Goal: Complete application form

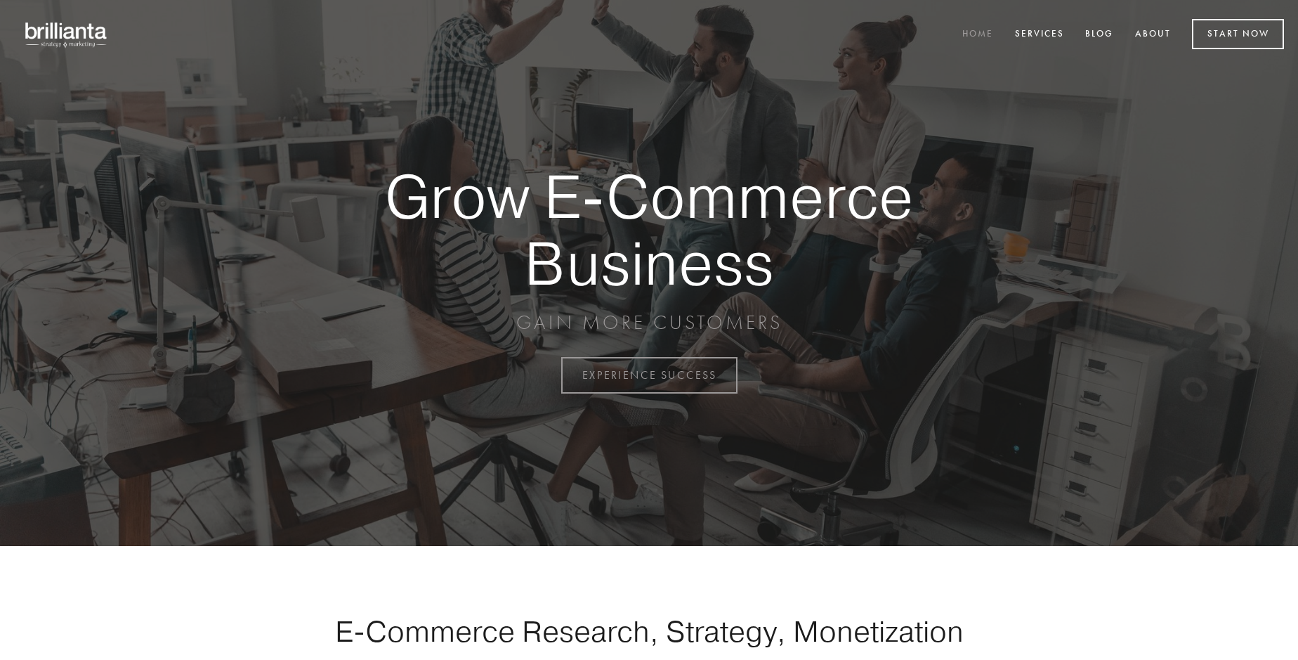
scroll to position [3683, 0]
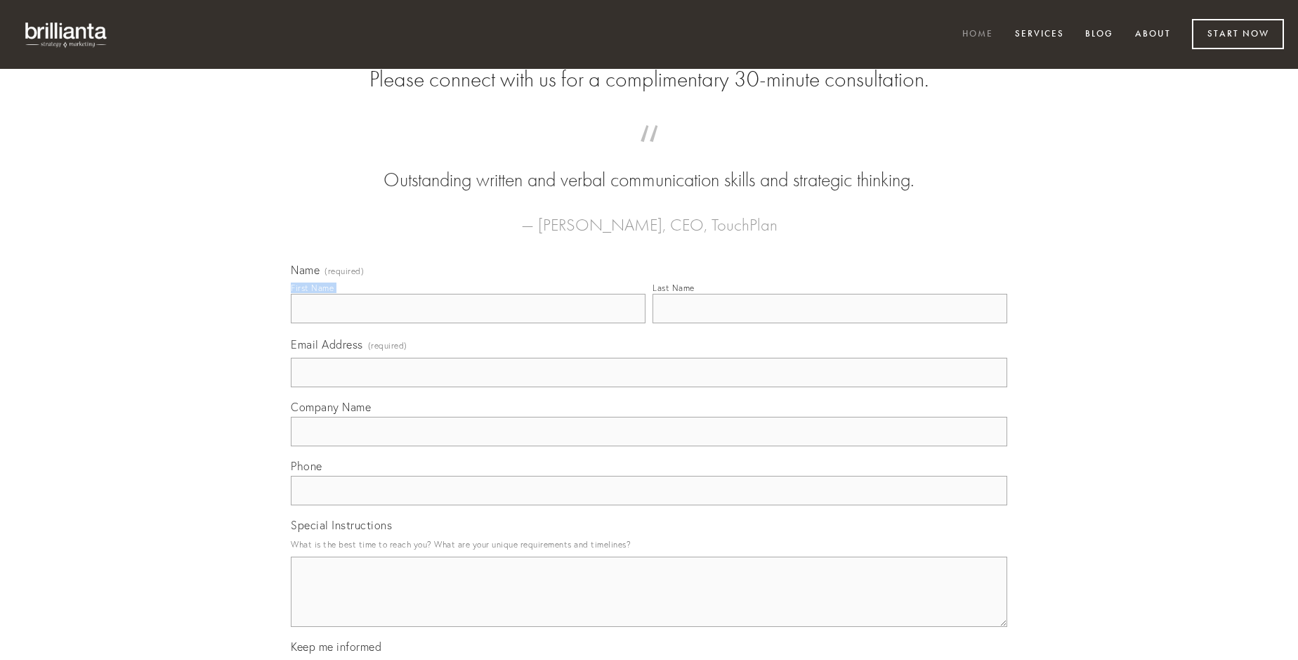
type input "[PERSON_NAME]"
click at [830, 323] on input "Last Name" at bounding box center [830, 309] width 355 height 30
type input "[PERSON_NAME]"
click at [649, 387] on input "Email Address (required)" at bounding box center [649, 373] width 717 height 30
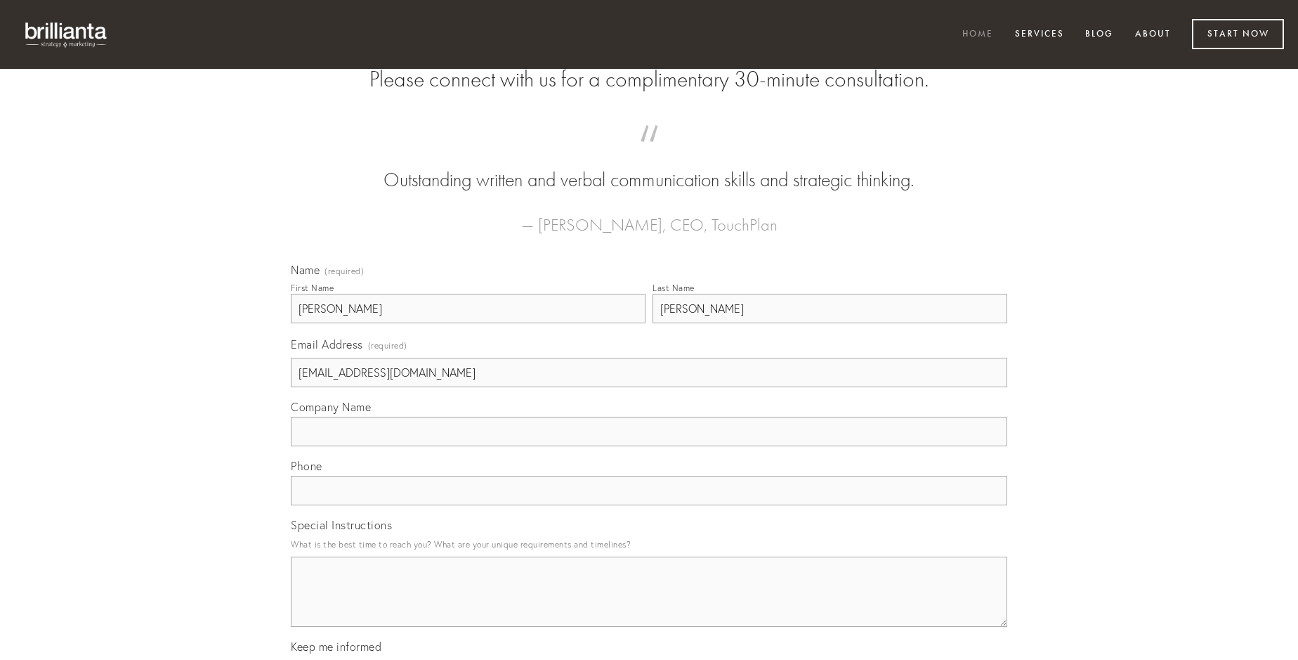
type input "[EMAIL_ADDRESS][DOMAIN_NAME]"
click at [649, 446] on input "Company Name" at bounding box center [649, 432] width 717 height 30
type input "bellum"
click at [649, 505] on input "text" at bounding box center [649, 491] width 717 height 30
click at [649, 604] on textarea "Special Instructions" at bounding box center [649, 591] width 717 height 70
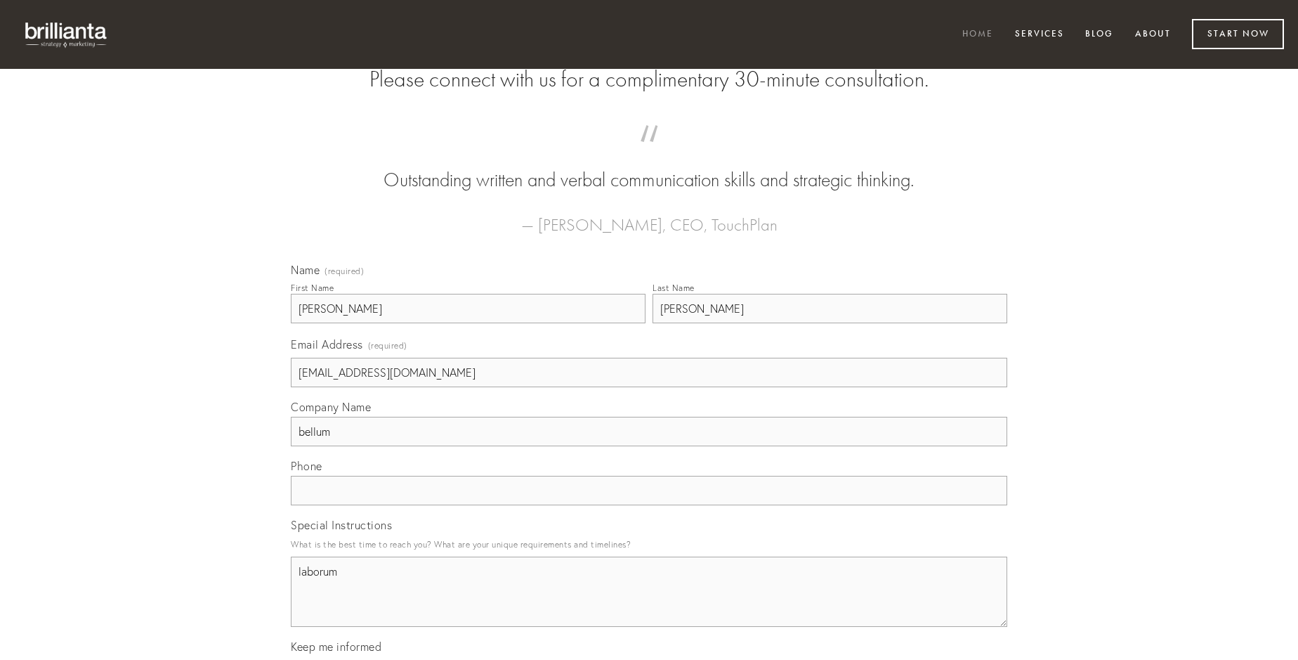
type textarea "laborum"
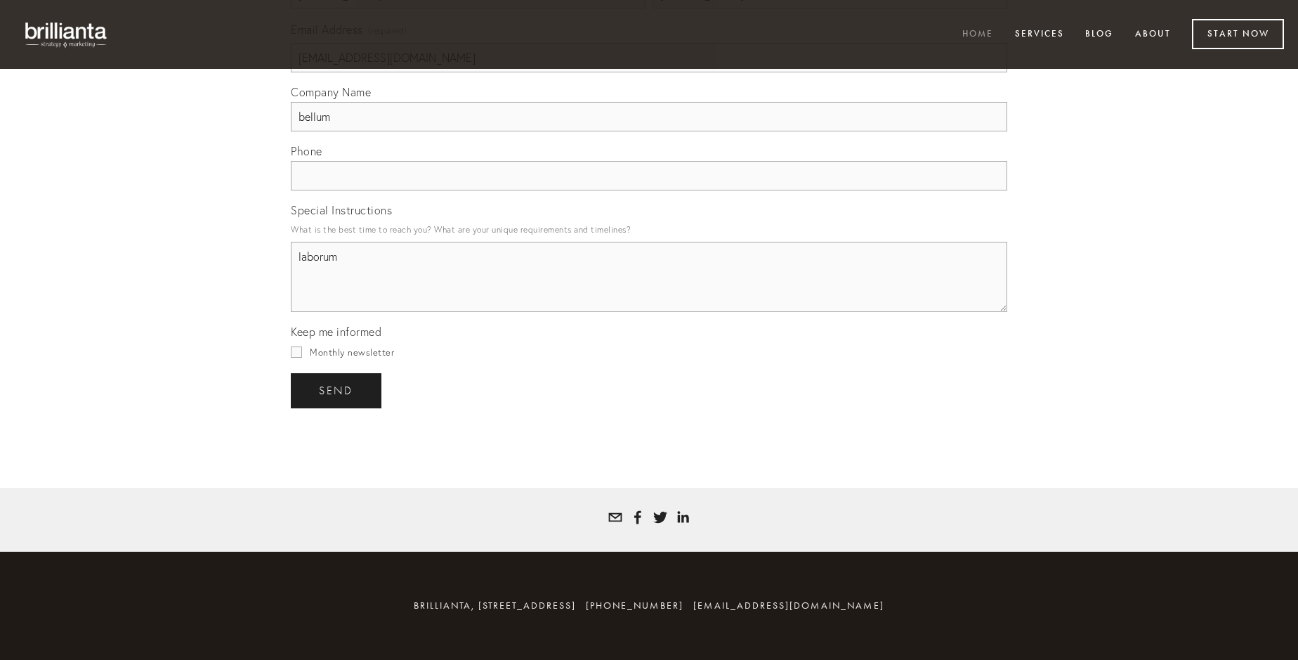
click at [337, 390] on span "send" at bounding box center [336, 390] width 34 height 13
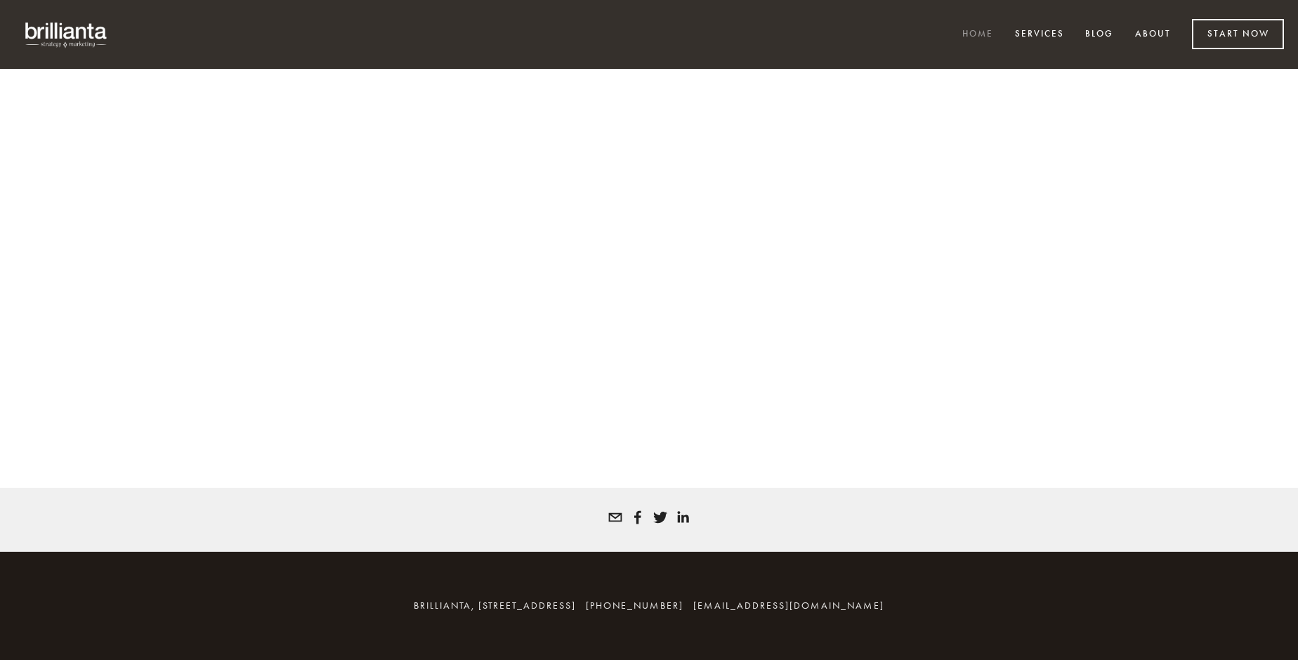
scroll to position [3664, 0]
